Goal: Transaction & Acquisition: Download file/media

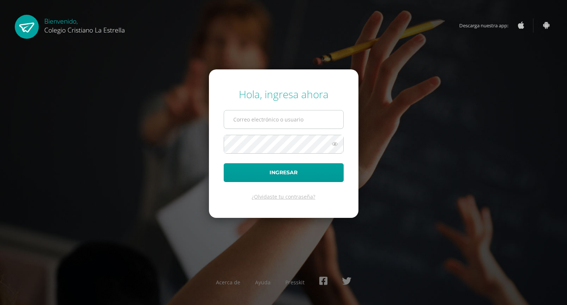
click at [253, 119] on input "text" at bounding box center [283, 119] width 119 height 18
click at [294, 117] on input "text" at bounding box center [283, 119] width 119 height 18
click at [289, 114] on input "text" at bounding box center [283, 119] width 119 height 18
type input "499@laestrella.edu.gt"
click at [336, 142] on icon at bounding box center [335, 144] width 10 height 9
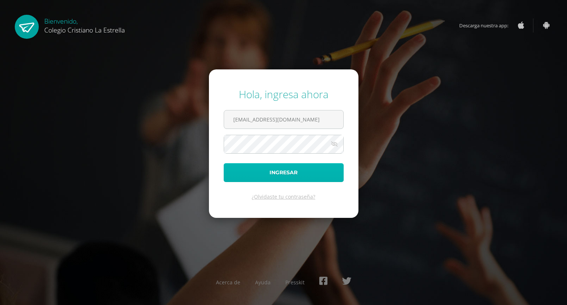
click at [286, 168] on button "Ingresar" at bounding box center [284, 172] width 120 height 19
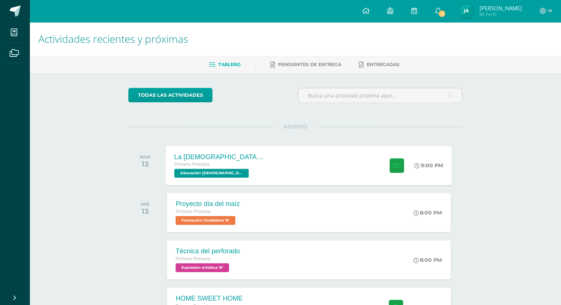
click at [253, 163] on div "Primero Primaria" at bounding box center [219, 165] width 89 height 8
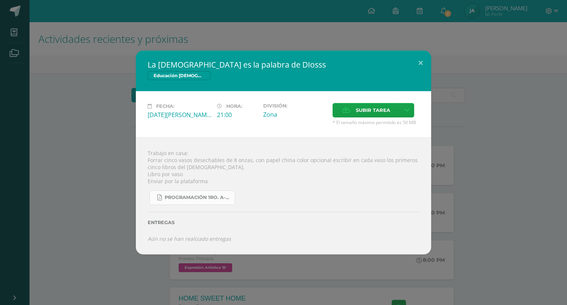
click at [181, 199] on span "Programación 1ro. A-B 4ta. Unidad 2025.pdf" at bounding box center [198, 197] width 66 height 6
click at [419, 65] on button at bounding box center [420, 63] width 21 height 25
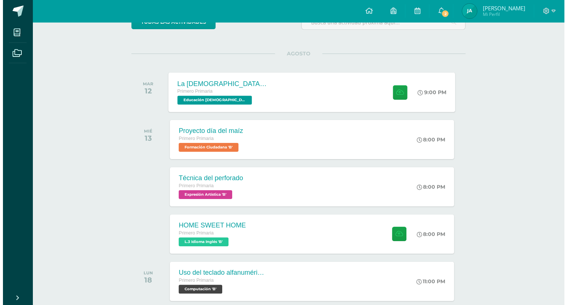
scroll to position [74, 0]
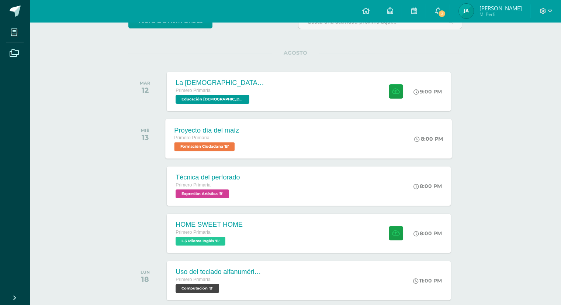
click at [204, 147] on span "Formación Ciudadana 'B'" at bounding box center [205, 146] width 61 height 9
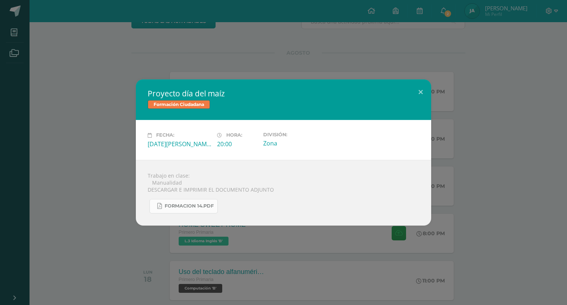
click at [186, 205] on span "FORMACION 14.pdf" at bounding box center [189, 206] width 49 height 6
click at [416, 93] on button at bounding box center [420, 91] width 21 height 25
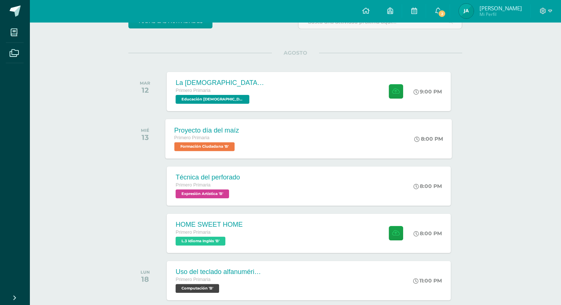
click at [212, 146] on span "Formación Ciudadana 'B'" at bounding box center [205, 146] width 61 height 9
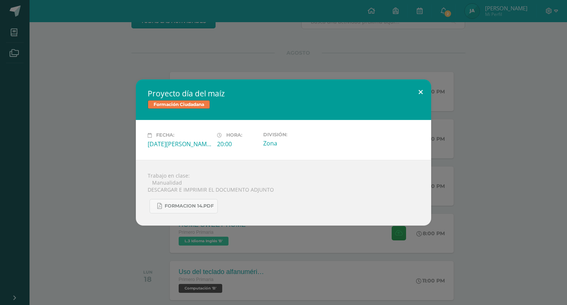
click at [418, 94] on button at bounding box center [420, 91] width 21 height 25
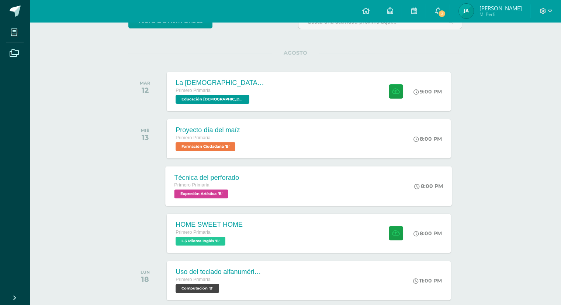
click at [204, 192] on span "Expresión Artística 'B'" at bounding box center [202, 193] width 54 height 9
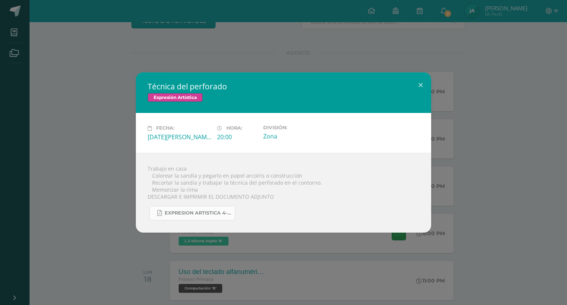
click at [219, 212] on span "EXPRESION ARTISTICA 4-25.pdf" at bounding box center [198, 213] width 66 height 6
